Goal: Book appointment/travel/reservation

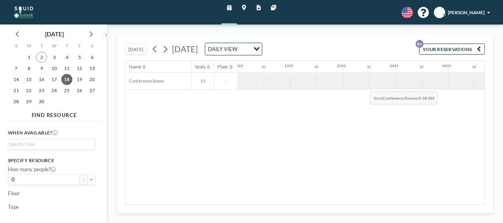
scroll to position [0, 386]
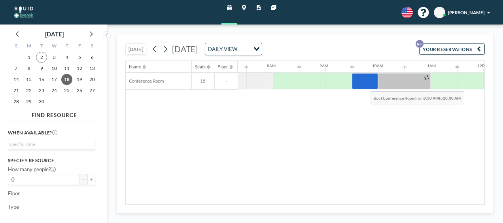
click at [364, 85] on div at bounding box center [365, 81] width 27 height 17
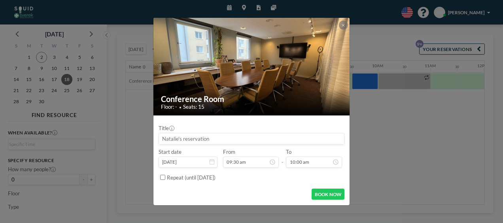
click at [339, 21] on div at bounding box center [343, 25] width 9 height 9
click at [343, 24] on icon at bounding box center [343, 25] width 3 height 4
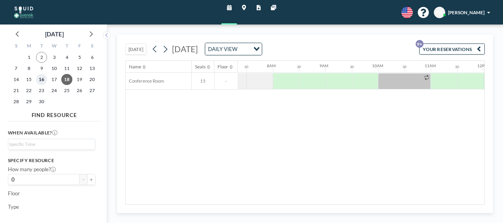
click at [40, 77] on span "16" at bounding box center [41, 79] width 11 height 11
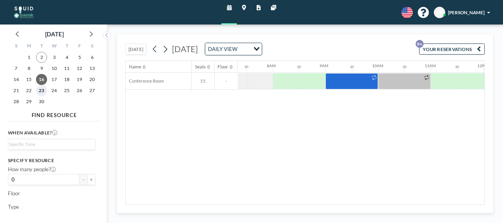
click at [43, 93] on span "23" at bounding box center [41, 90] width 11 height 11
click at [41, 104] on span "30" at bounding box center [41, 101] width 11 height 11
click at [45, 79] on span "16" at bounding box center [41, 79] width 11 height 11
click at [56, 78] on span "17" at bounding box center [54, 79] width 11 height 11
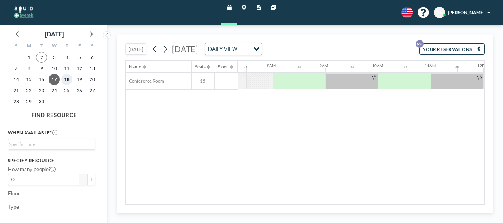
click at [67, 79] on span "18" at bounding box center [66, 79] width 11 height 11
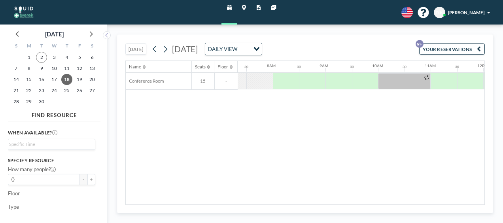
click at [234, 206] on div "[DATE] [DATE] DAILY VIEW Loading... YOUR RESERVATIONS 9+ Name Seats Floor 12AM …" at bounding box center [305, 123] width 376 height 179
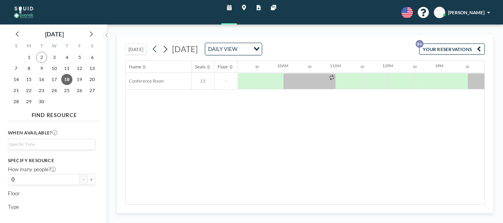
scroll to position [0, 483]
click at [77, 82] on span "19" at bounding box center [79, 79] width 11 height 11
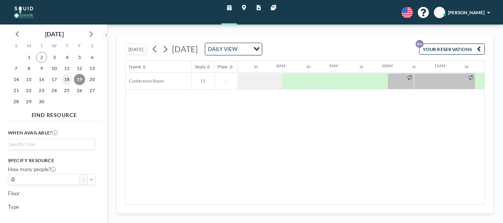
scroll to position [0, 386]
click at [66, 82] on span "18" at bounding box center [66, 79] width 11 height 11
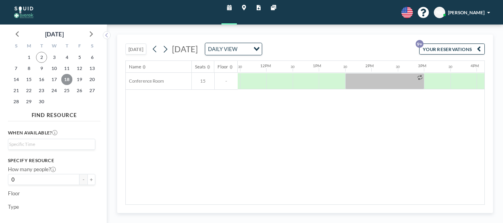
scroll to position [0, 606]
click at [44, 79] on span "16" at bounding box center [41, 79] width 11 height 11
click at [354, 100] on div "Name Seats Floor 12AM 30 1AM 30 2AM 30 3AM 30 4AM 30 5AM 30 6AM 30 7AM 30 8AM 3…" at bounding box center [305, 133] width 359 height 144
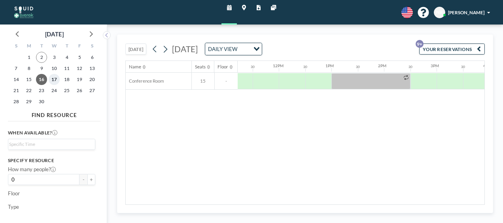
click at [57, 78] on span "17" at bounding box center [54, 79] width 11 height 11
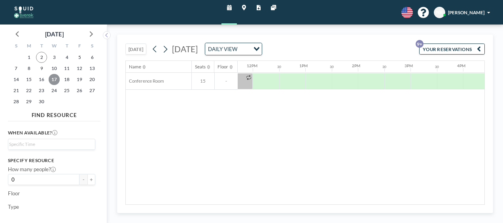
scroll to position [0, 612]
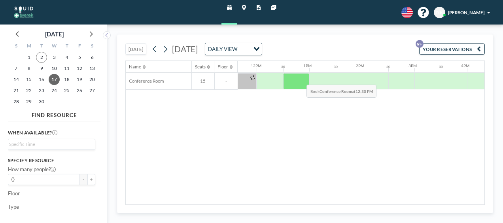
click at [301, 78] on div at bounding box center [296, 81] width 27 height 17
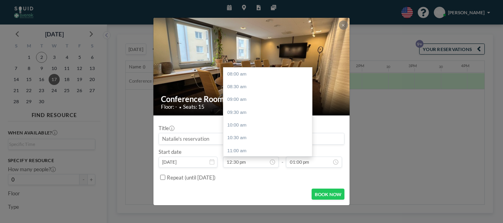
scroll to position [115, 0]
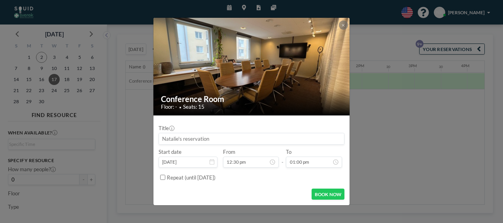
click at [248, 179] on div "Repeat (until [DATE])" at bounding box center [256, 178] width 178 height 12
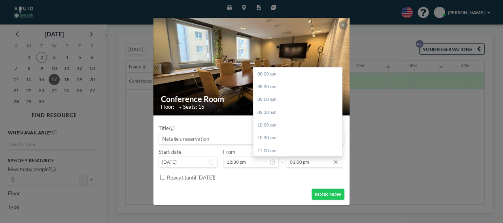
scroll to position [128, 0]
click at [292, 161] on input "01:00 pm" at bounding box center [314, 162] width 56 height 11
click at [295, 162] on input "01:00 pm" at bounding box center [314, 162] width 56 height 11
click at [298, 162] on input "02:00 pm" at bounding box center [314, 162] width 56 height 11
type input "02:30 pm"
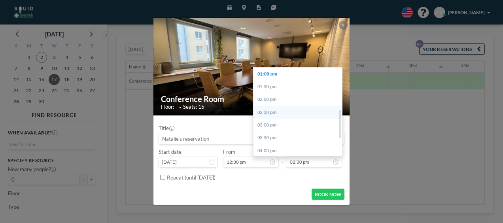
click at [274, 115] on div "08:00 am 08:30 am 09:00 am 09:30 am 10:00 am 10:30 am 11:00 am 11:30 am 12:00 p…" at bounding box center [300, 112] width 93 height 89
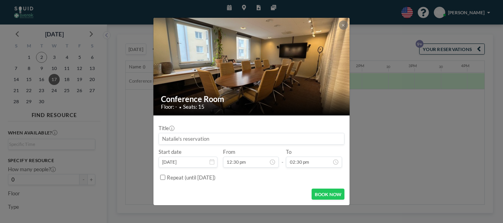
scroll to position [0, 0]
click at [266, 182] on div "Repeat (until [DATE])" at bounding box center [256, 178] width 178 height 12
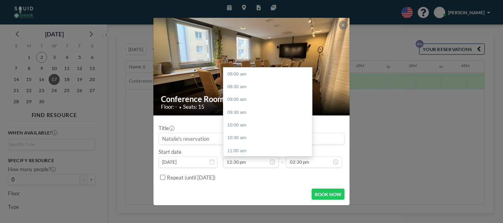
scroll to position [115, 0]
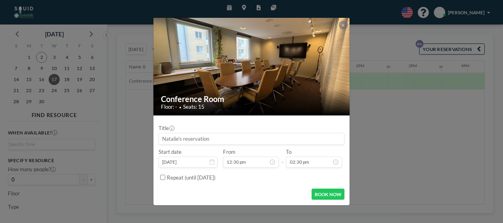
drag, startPoint x: 215, startPoint y: 138, endPoint x: 140, endPoint y: 130, distance: 75.2
click at [140, 130] on div "Conference Room Floor: - • Seats: 15 Title Start date [DATE] From 12:30 pm - To…" at bounding box center [251, 111] width 503 height 223
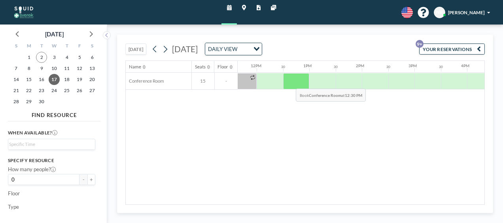
click at [290, 82] on div at bounding box center [296, 81] width 27 height 17
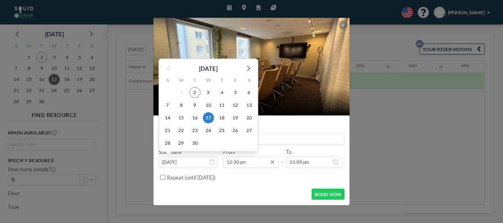
click at [226, 162] on input "12:30 pm" at bounding box center [251, 162] width 56 height 11
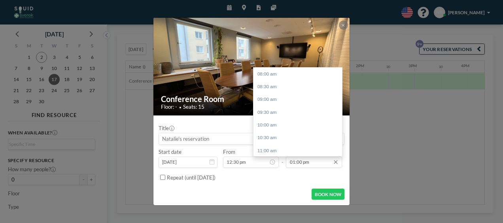
scroll to position [128, 0]
click at [294, 161] on input "01:00 pm" at bounding box center [314, 162] width 56 height 11
click at [299, 161] on input "02:00 pm" at bounding box center [314, 162] width 56 height 11
type input "02:30 pm"
click at [270, 110] on div "08:00 am 08:30 am 09:00 am 09:30 am 10:00 am 10:30 am 11:00 am 11:30 am 12:00 p…" at bounding box center [300, 112] width 93 height 89
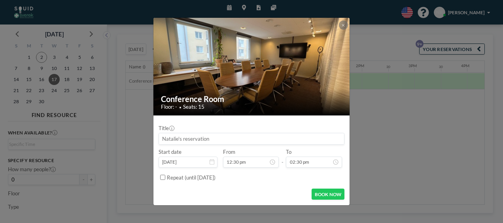
click at [170, 138] on input at bounding box center [251, 138] width 185 height 11
click at [214, 141] on input at bounding box center [251, 138] width 185 height 11
click at [208, 139] on input at bounding box center [251, 138] width 185 height 11
type input "Workshop BK"
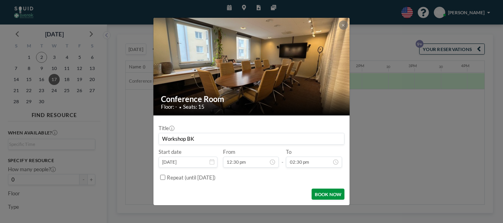
click at [318, 191] on button "BOOK NOW" at bounding box center [328, 194] width 33 height 11
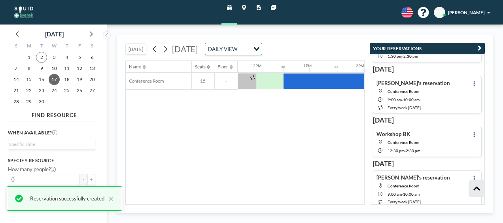
scroll to position [275, 0]
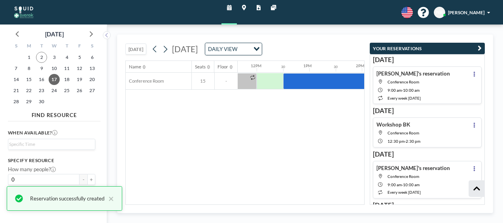
click at [326, 155] on div "Name Seats Floor 12AM 30 1AM 30 2AM 30 3AM 30 4AM 30 5AM 30 6AM 30 7AM 30 8AM 3…" at bounding box center [245, 133] width 239 height 144
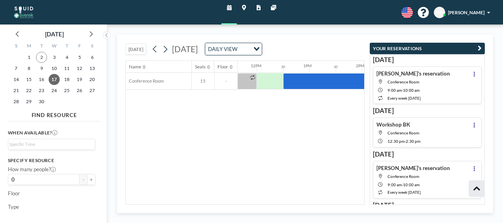
click at [322, 143] on div "Name Seats Floor 12AM 30 1AM 30 2AM 30 3AM 30 4AM 30 5AM 30 6AM 30 7AM 30 8AM 3…" at bounding box center [245, 133] width 239 height 144
click at [406, 43] on button "YOUR RESERVATIONS" at bounding box center [427, 48] width 115 height 11
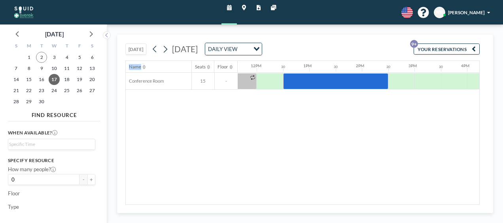
click at [406, 43] on div "[DATE] [DATE] DAILY VIEW Loading... YOUR RESERVATIONS 9+" at bounding box center [302, 48] width 354 height 26
